Goal: Communication & Community: Answer question/provide support

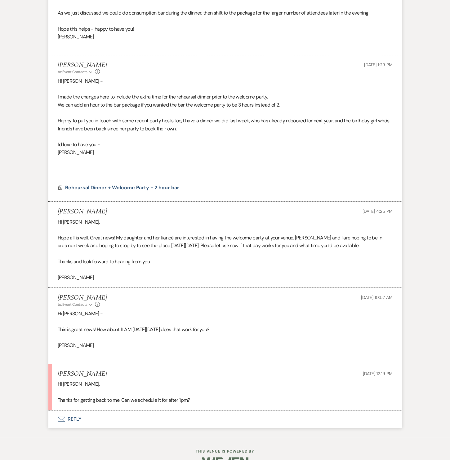
scroll to position [2008, 0]
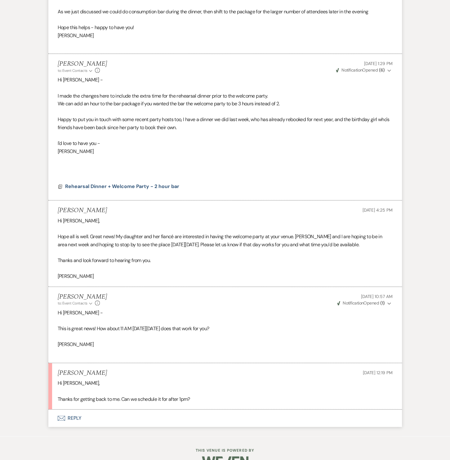
click at [72, 410] on button "Envelope Reply" at bounding box center [224, 418] width 353 height 17
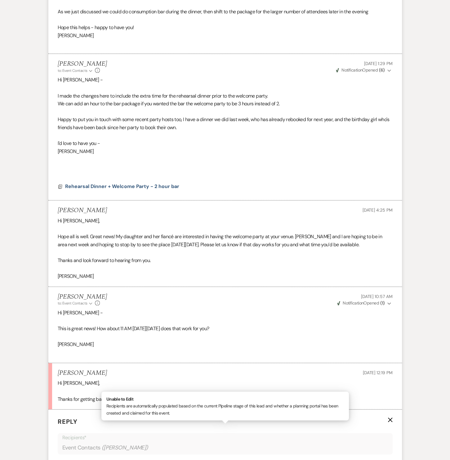
scroll to position [2102, 0]
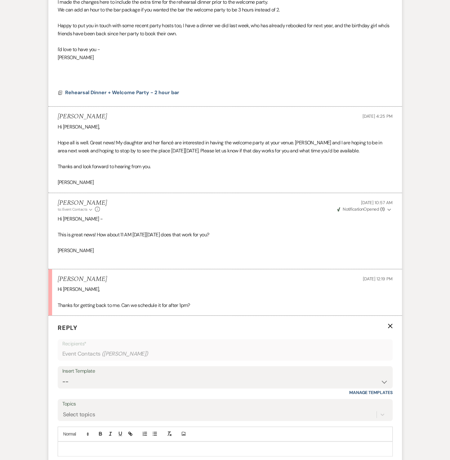
click at [82, 446] on p at bounding box center [225, 449] width 325 height 7
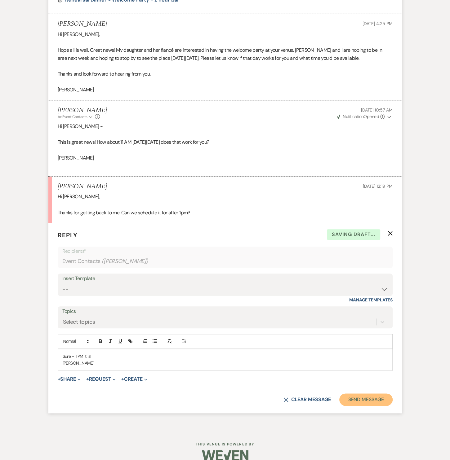
click at [385, 394] on button "Send Message" at bounding box center [365, 400] width 53 height 12
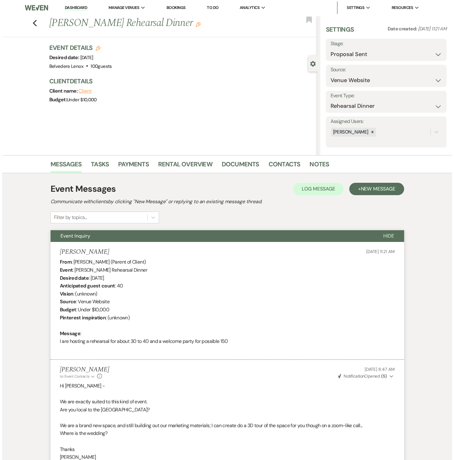
scroll to position [0, 0]
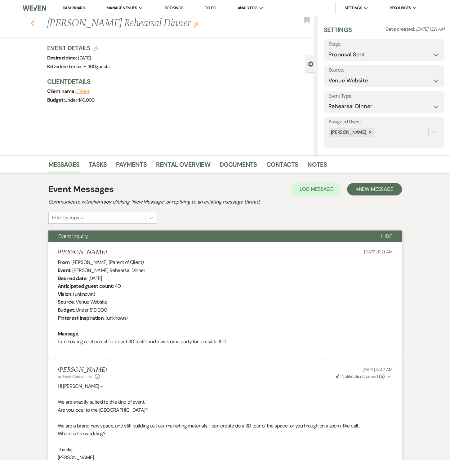
click at [35, 25] on icon "Previous" at bounding box center [32, 23] width 5 height 7
